Goal: Task Accomplishment & Management: Manage account settings

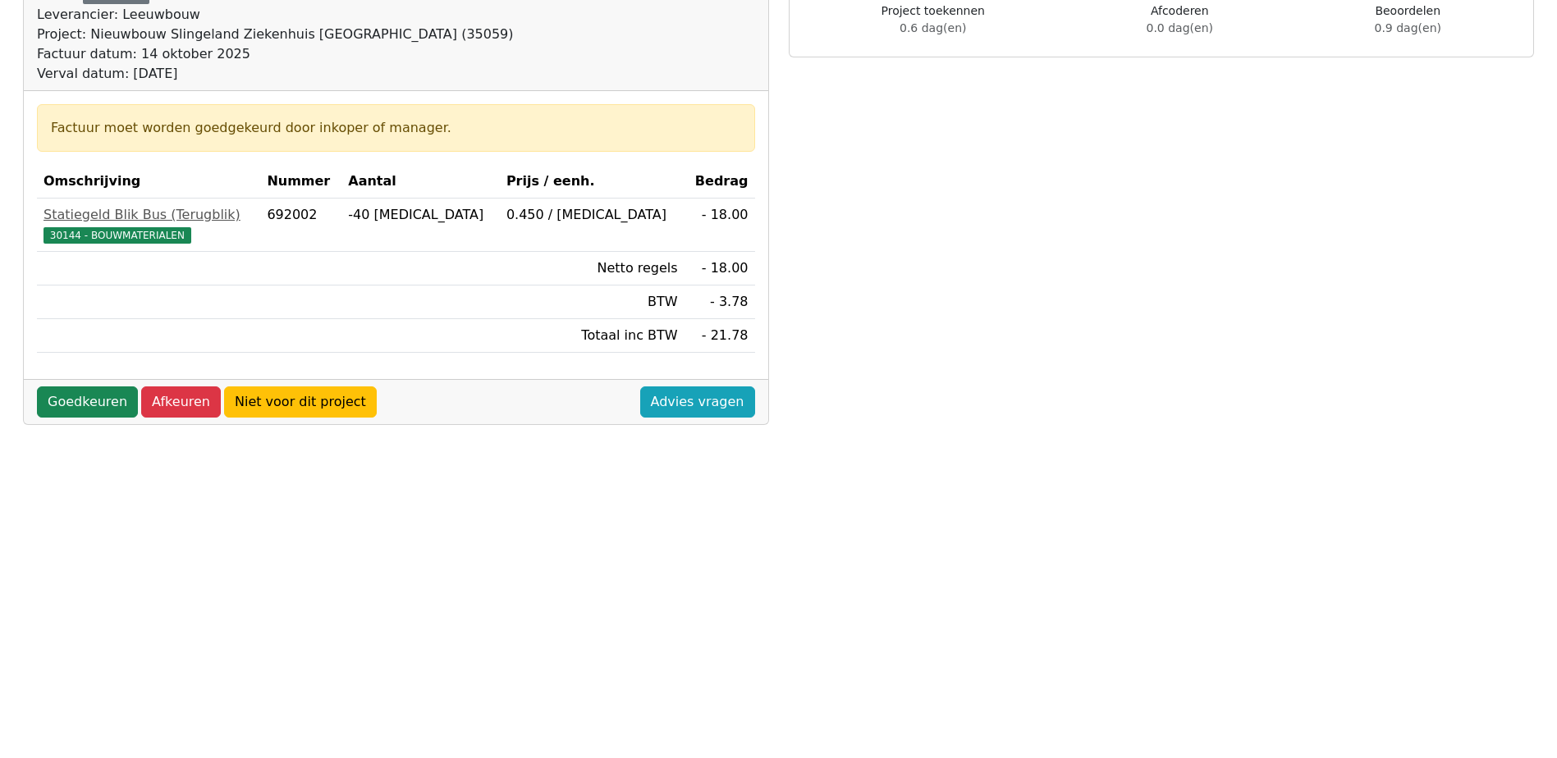
scroll to position [164, 0]
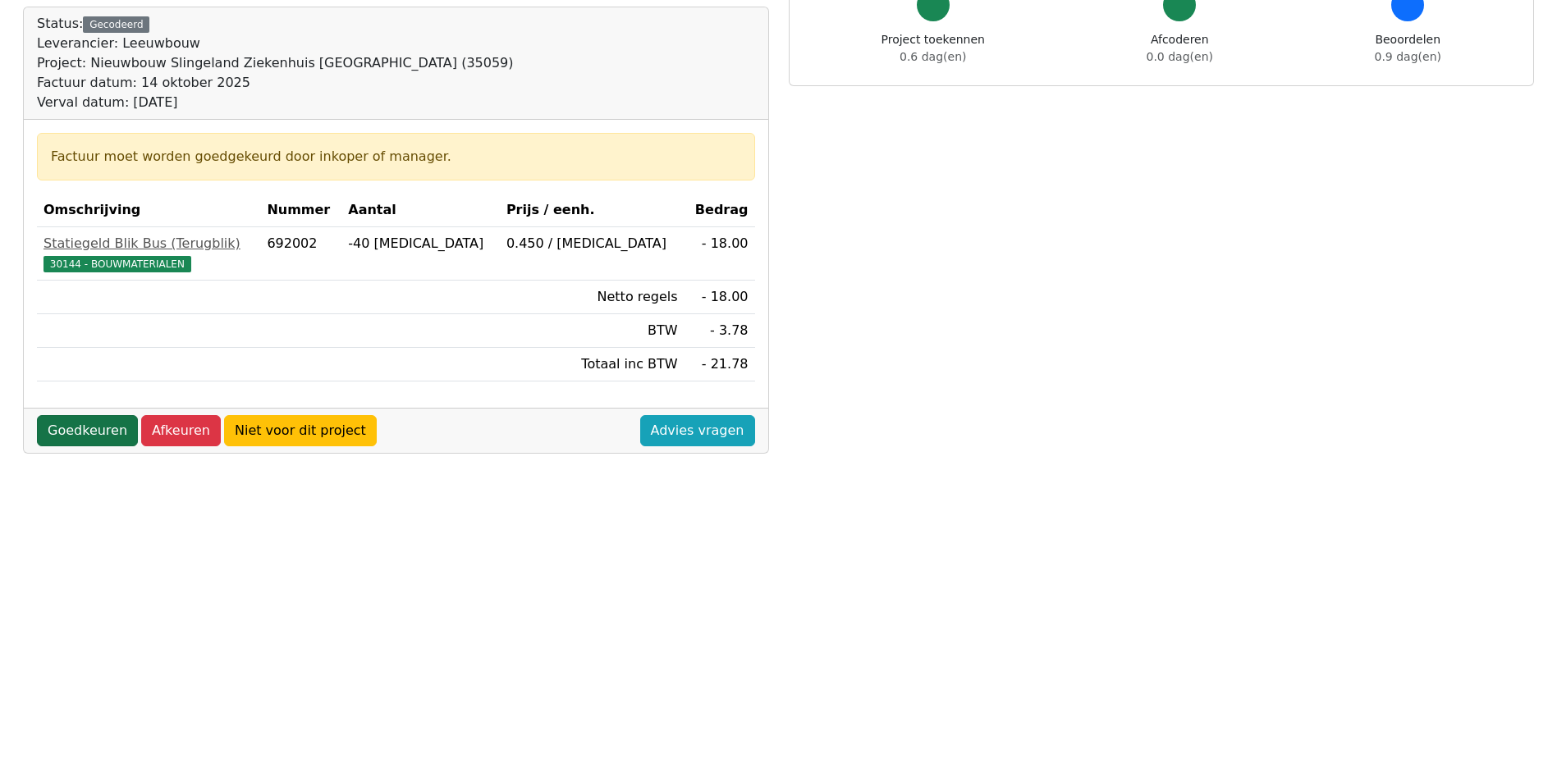
click at [85, 431] on link "Goedkeuren" at bounding box center [87, 430] width 101 height 31
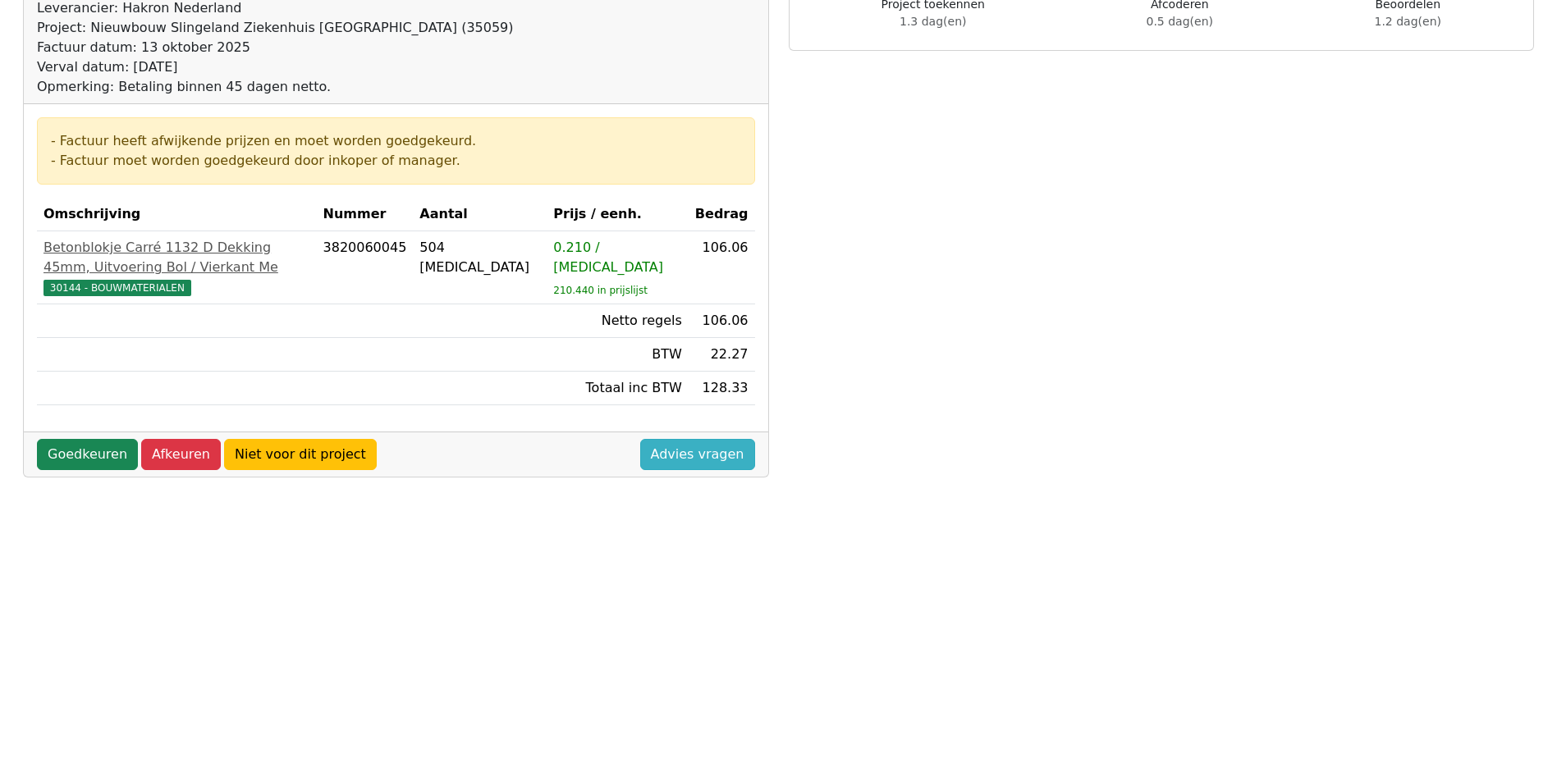
scroll to position [246, 0]
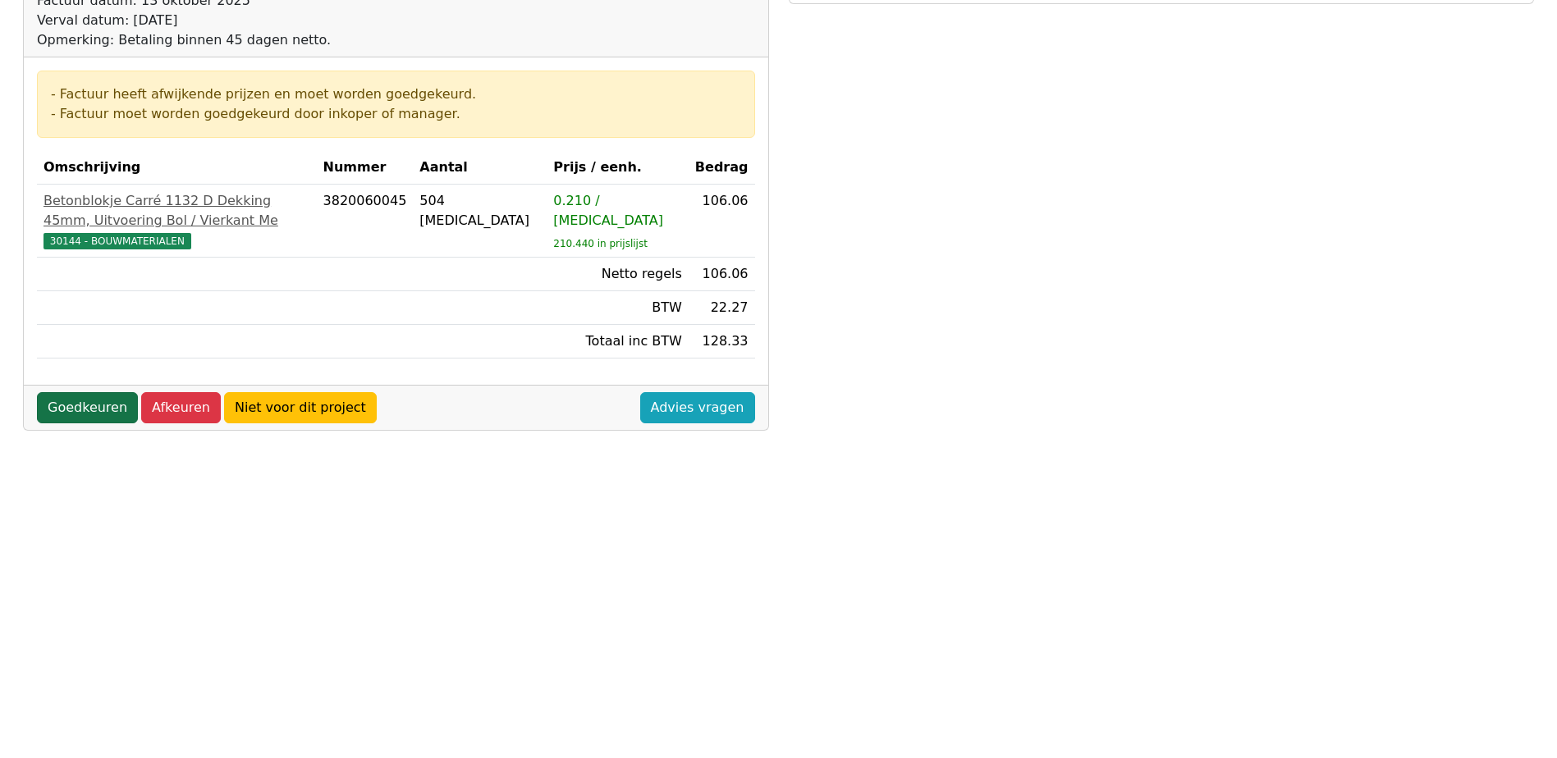
click at [65, 423] on link "Goedkeuren" at bounding box center [87, 407] width 101 height 31
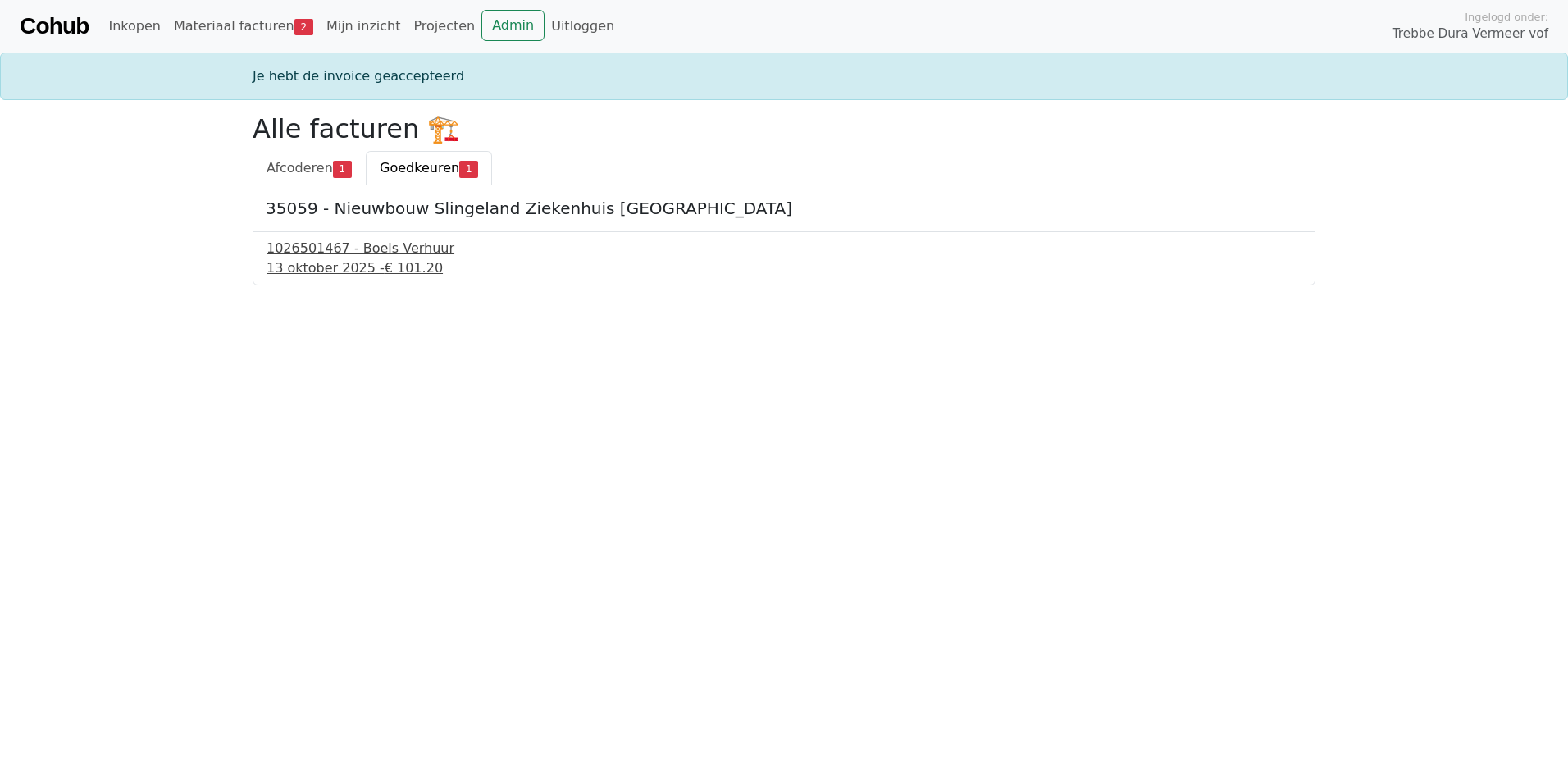
click at [341, 259] on div "13 oktober 2025 - € 101.20" at bounding box center [784, 268] width 1035 height 20
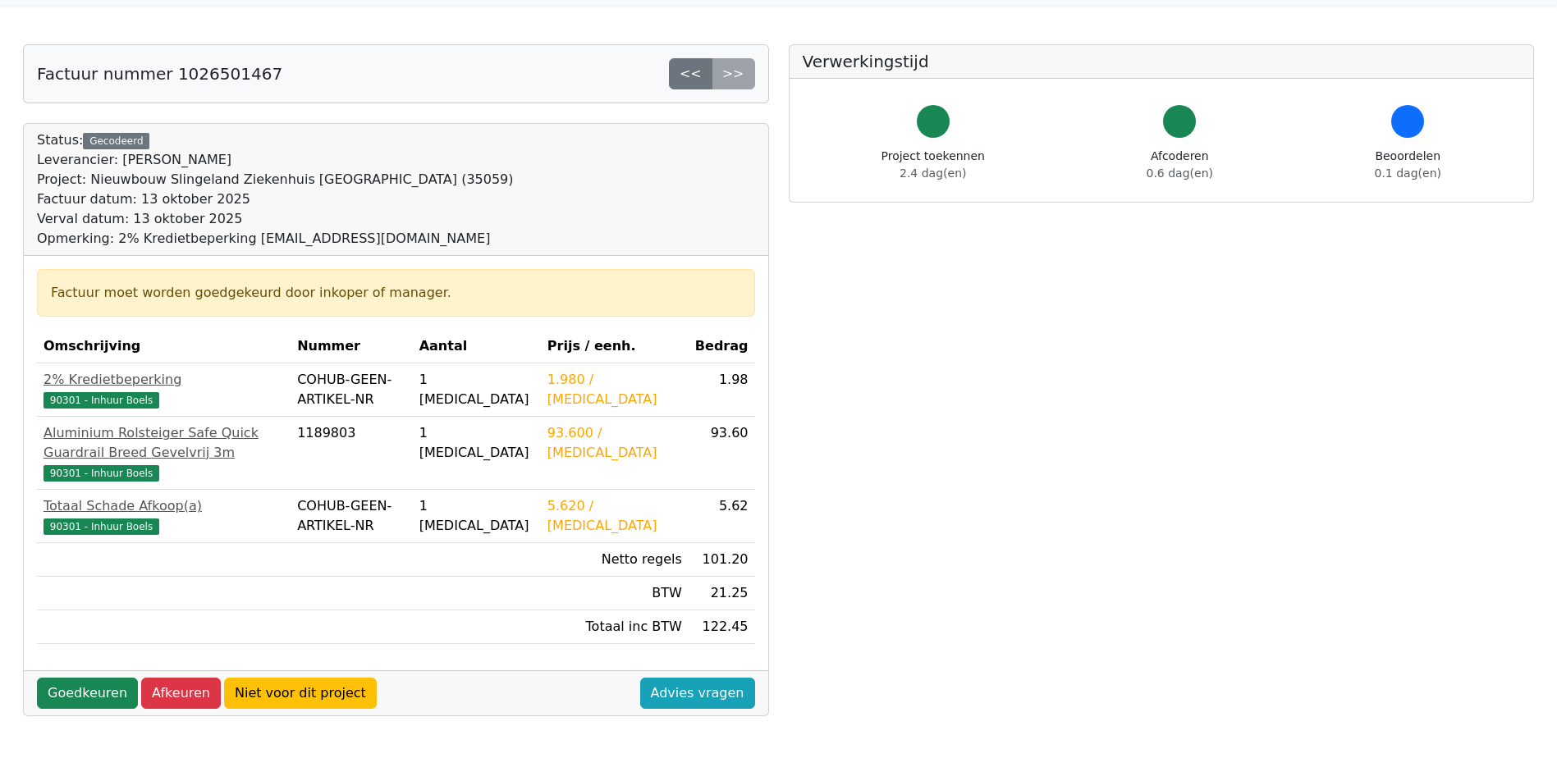
scroll to position [164, 0]
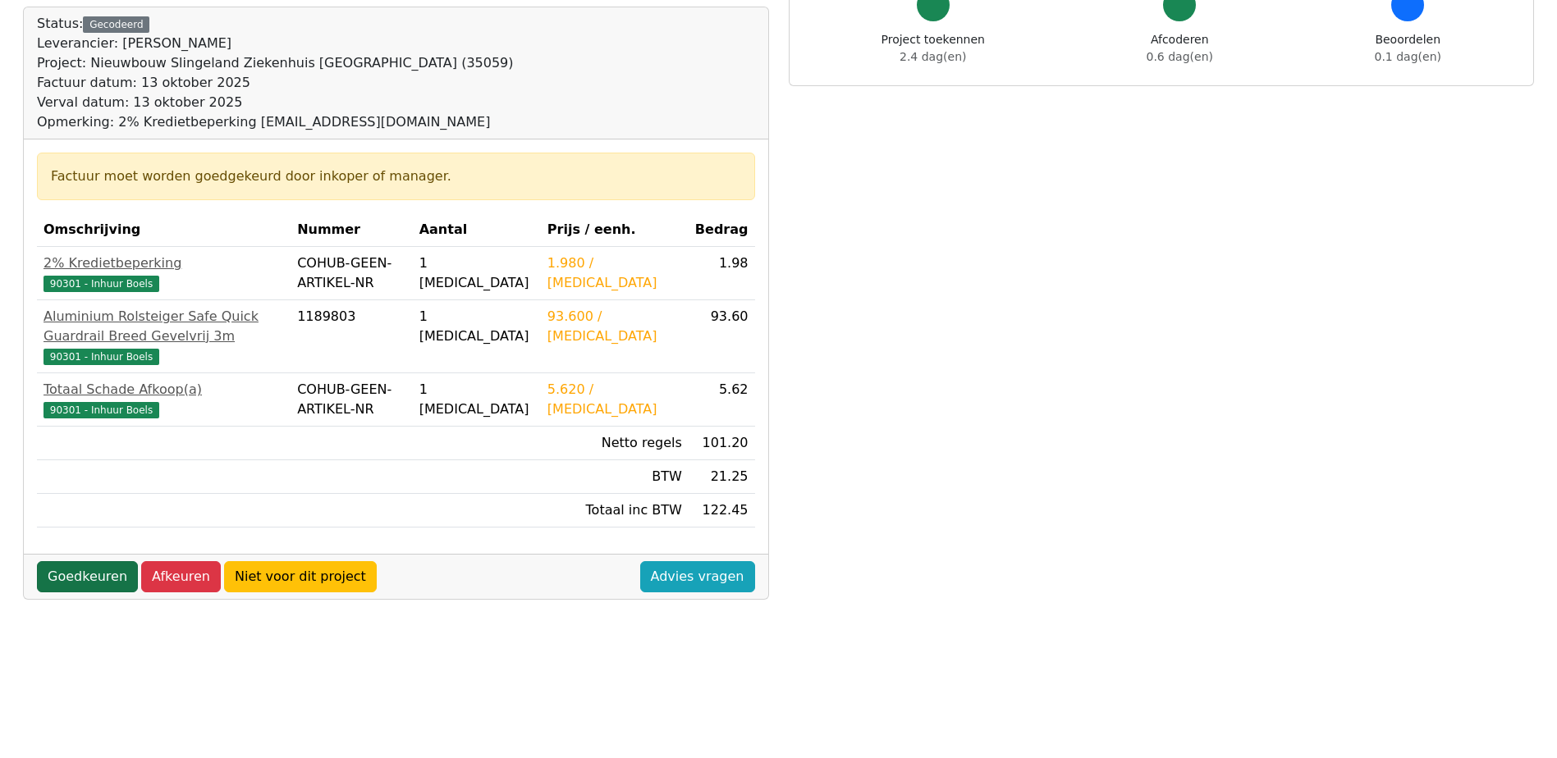
click at [93, 592] on link "Goedkeuren" at bounding box center [87, 576] width 101 height 31
